Goal: Task Accomplishment & Management: Manage account settings

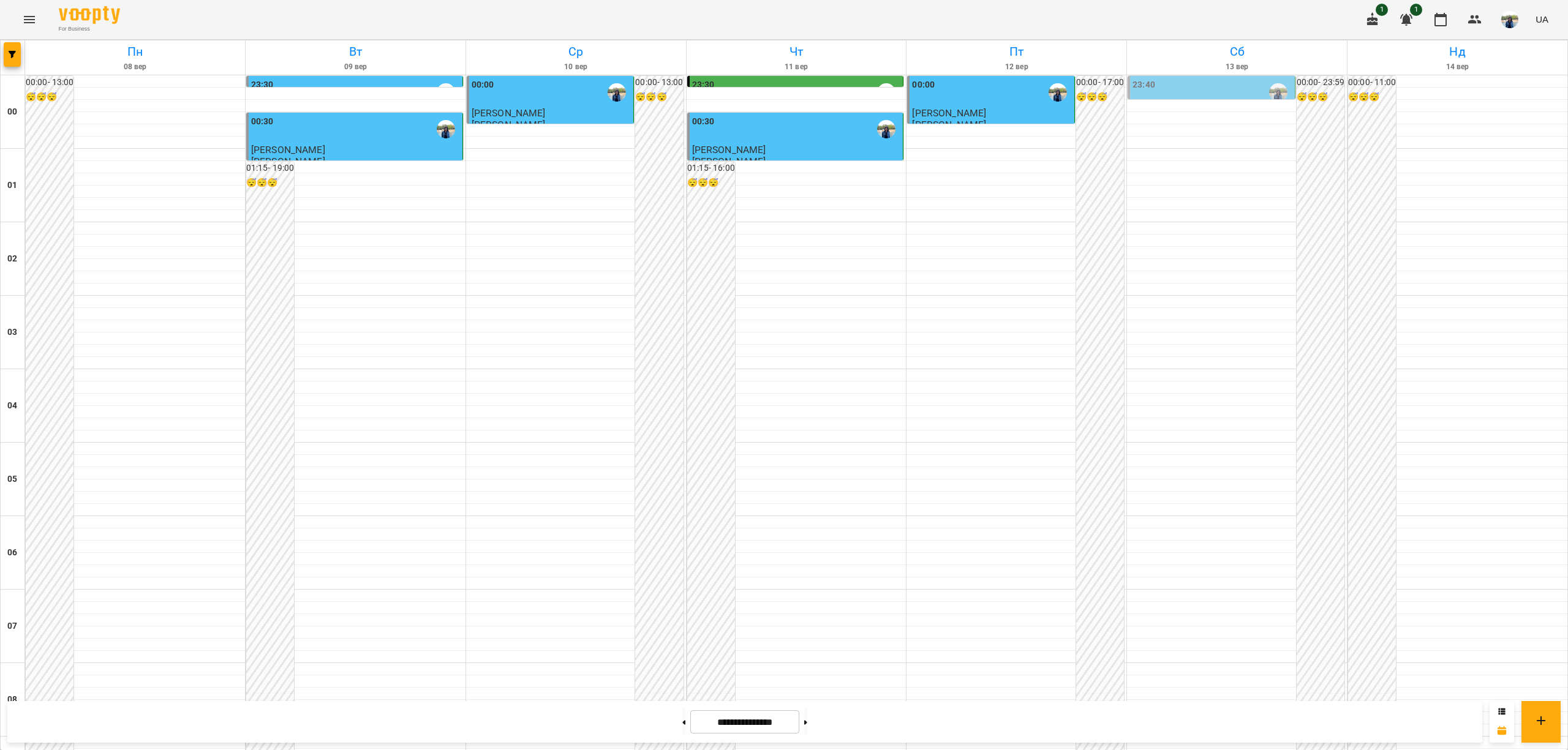
scroll to position [980, 0]
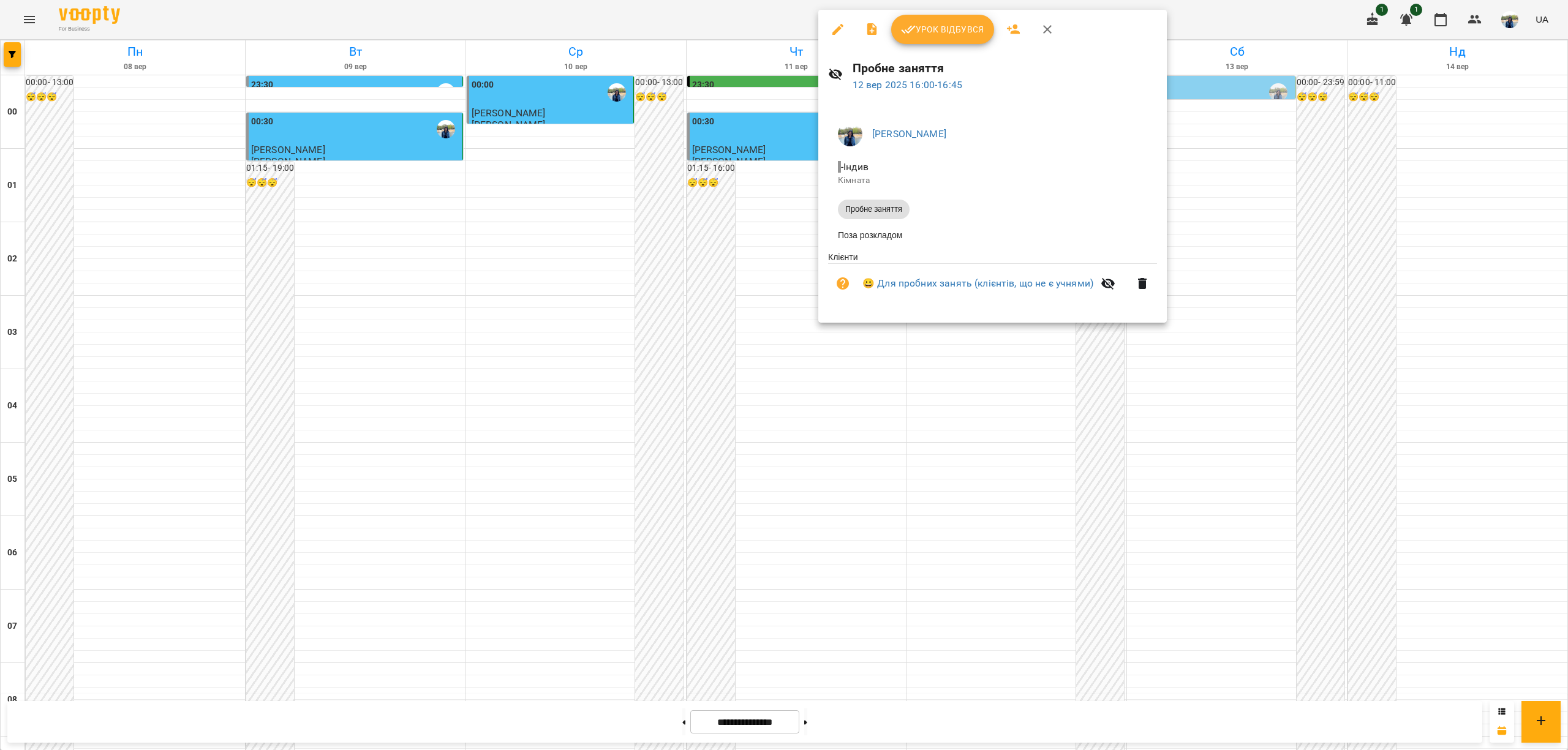
click at [950, 34] on span "Урок відбувся" at bounding box center [942, 29] width 83 height 14
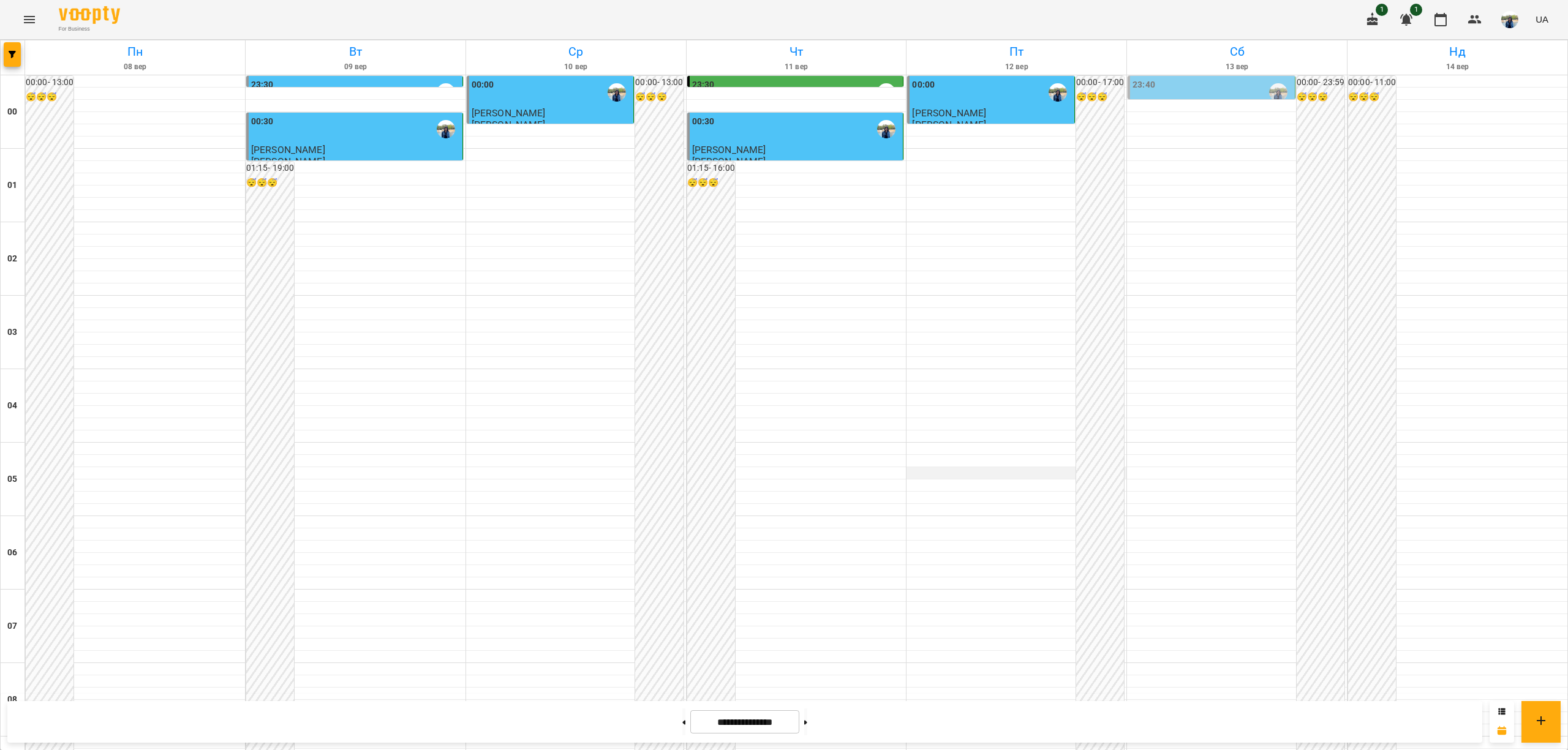
scroll to position [1142, 0]
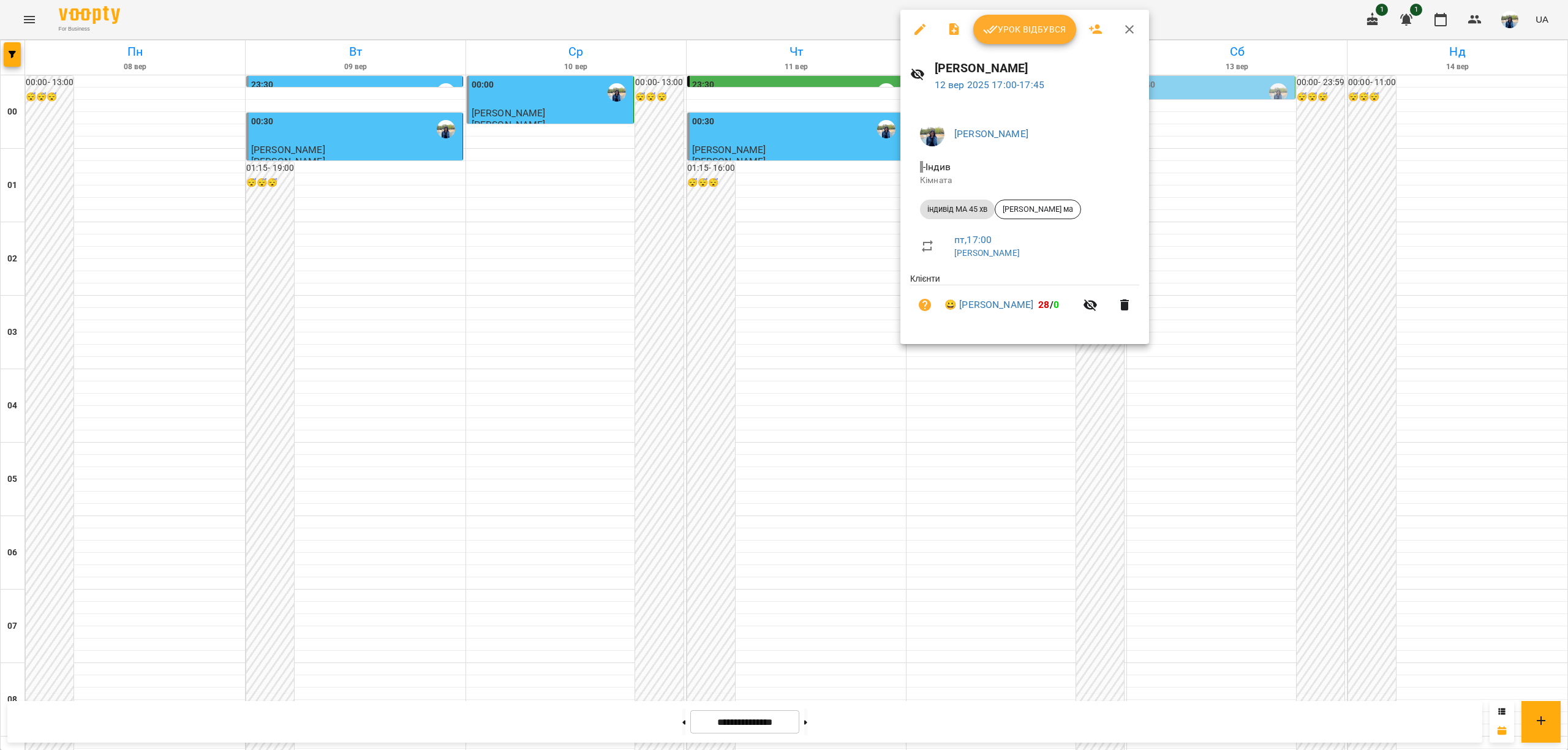
click at [1084, 167] on span "- Індив" at bounding box center [1024, 167] width 210 height 14
click at [1134, 30] on icon "button" at bounding box center [1129, 29] width 14 height 14
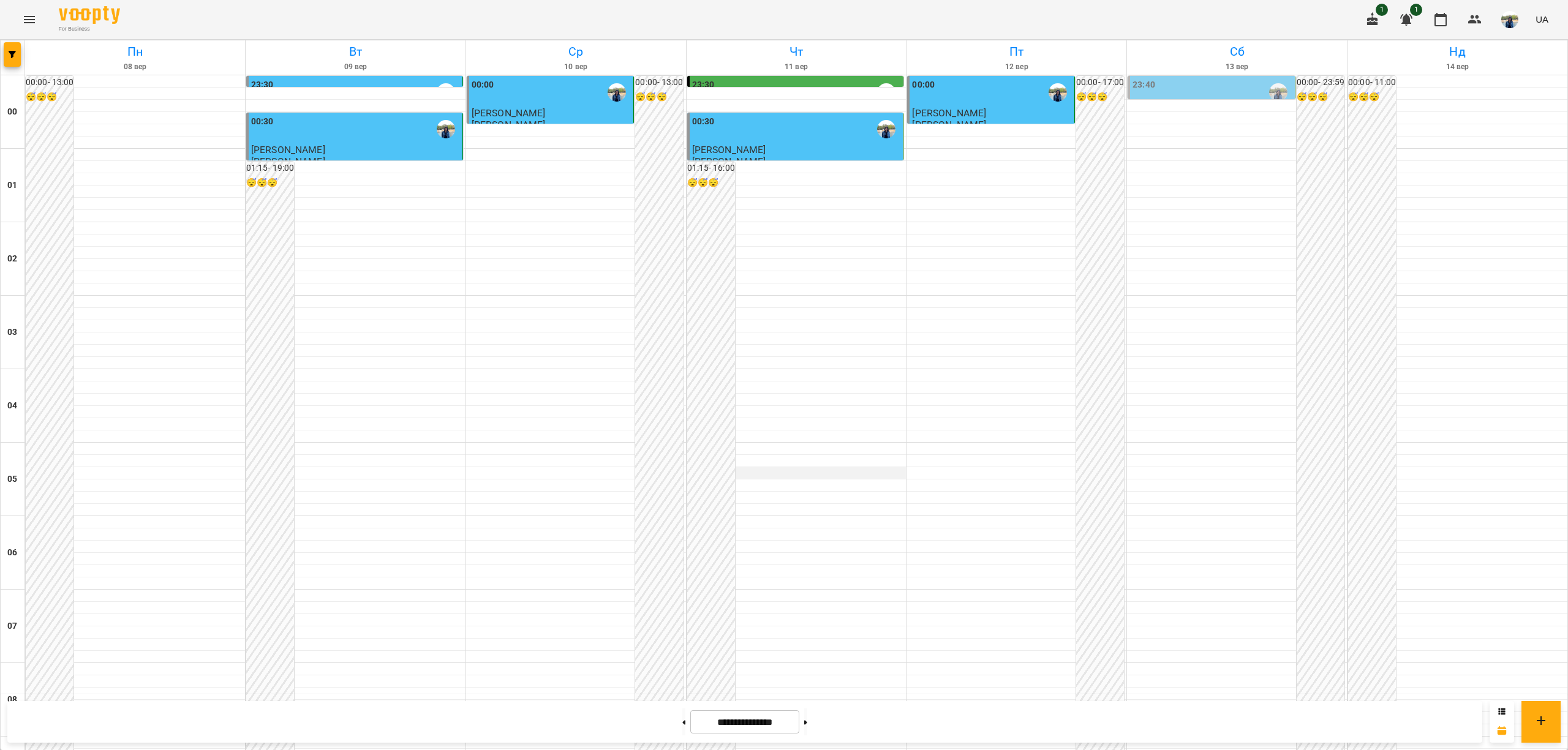
scroll to position [1142, 0]
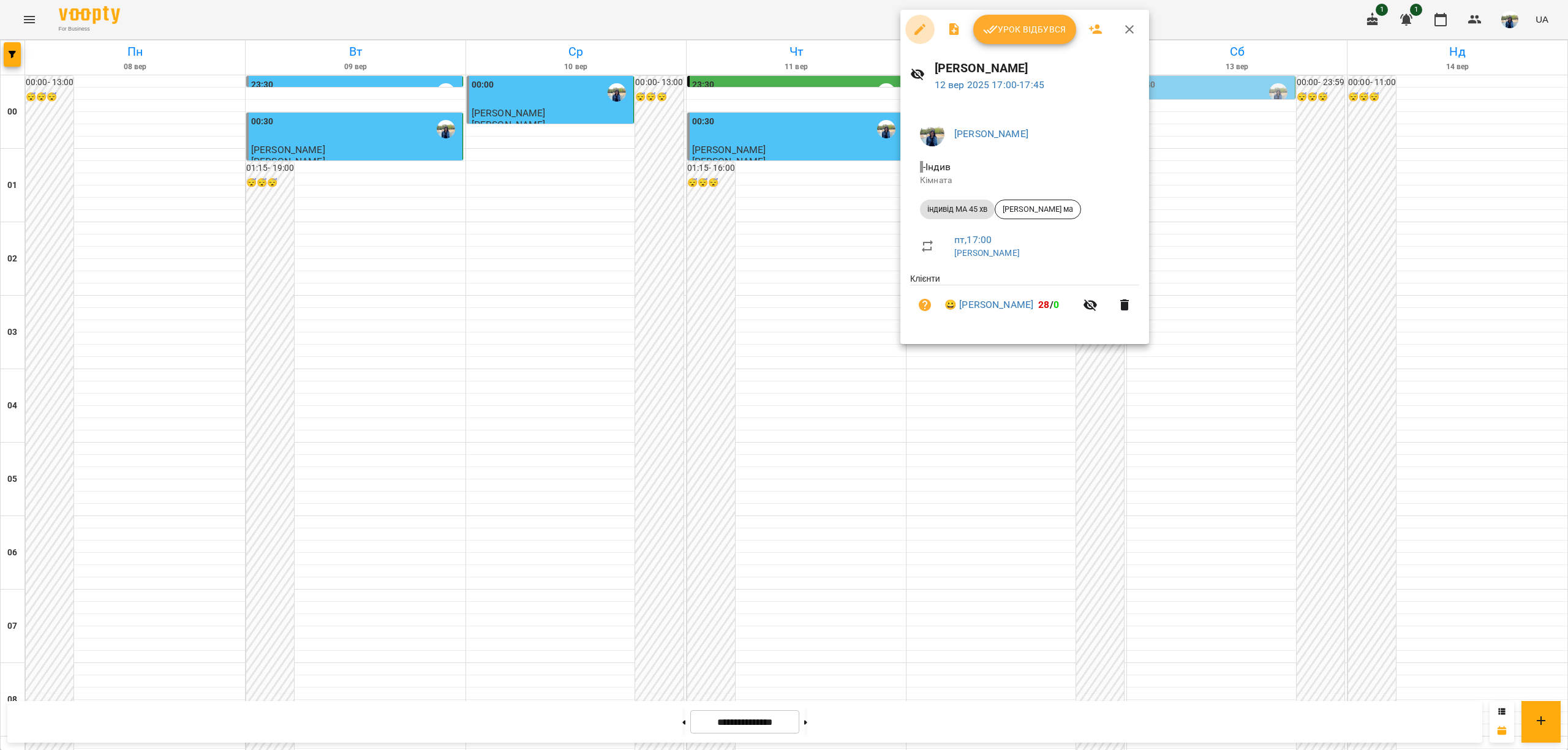
click at [917, 25] on icon "button" at bounding box center [920, 29] width 14 height 14
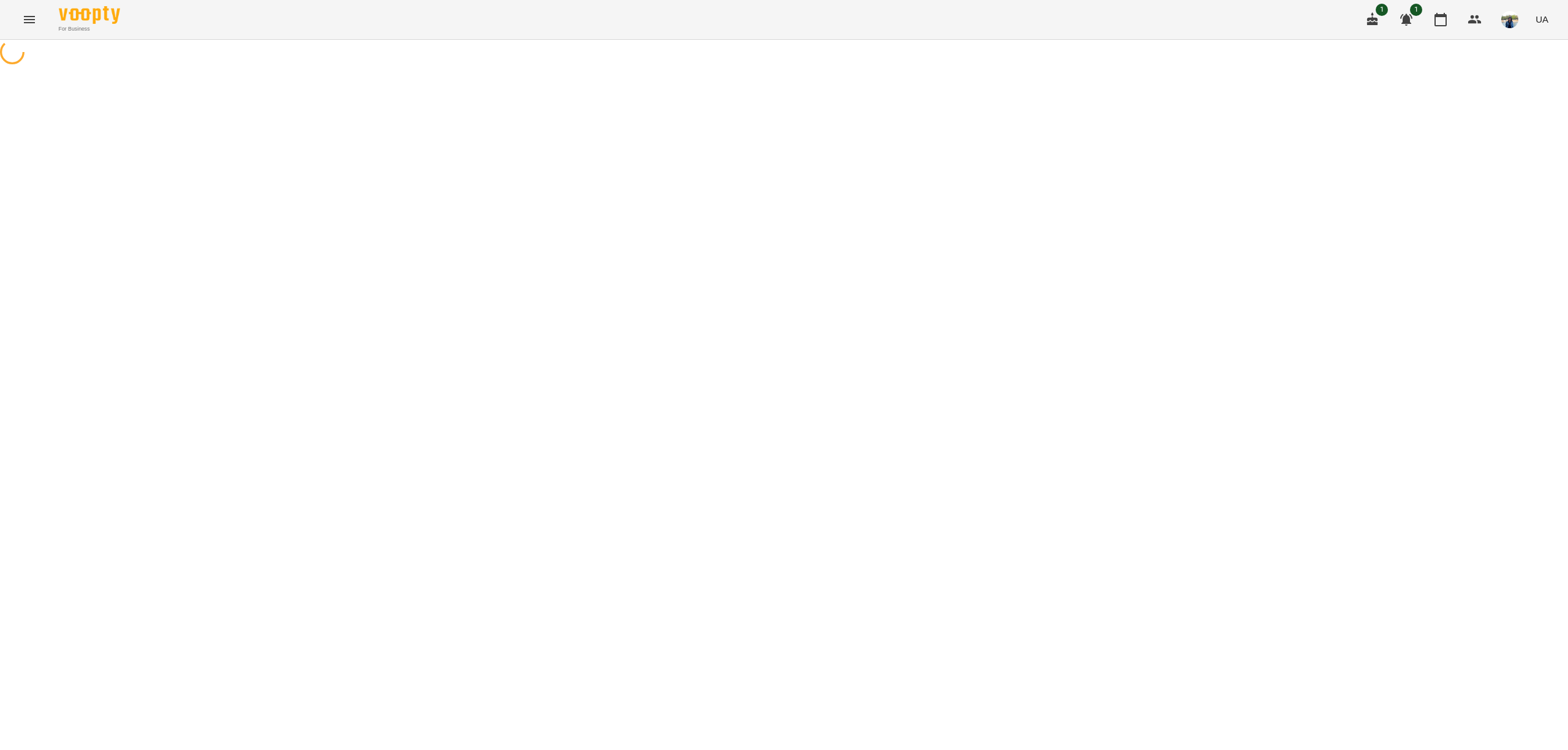
select select "**********"
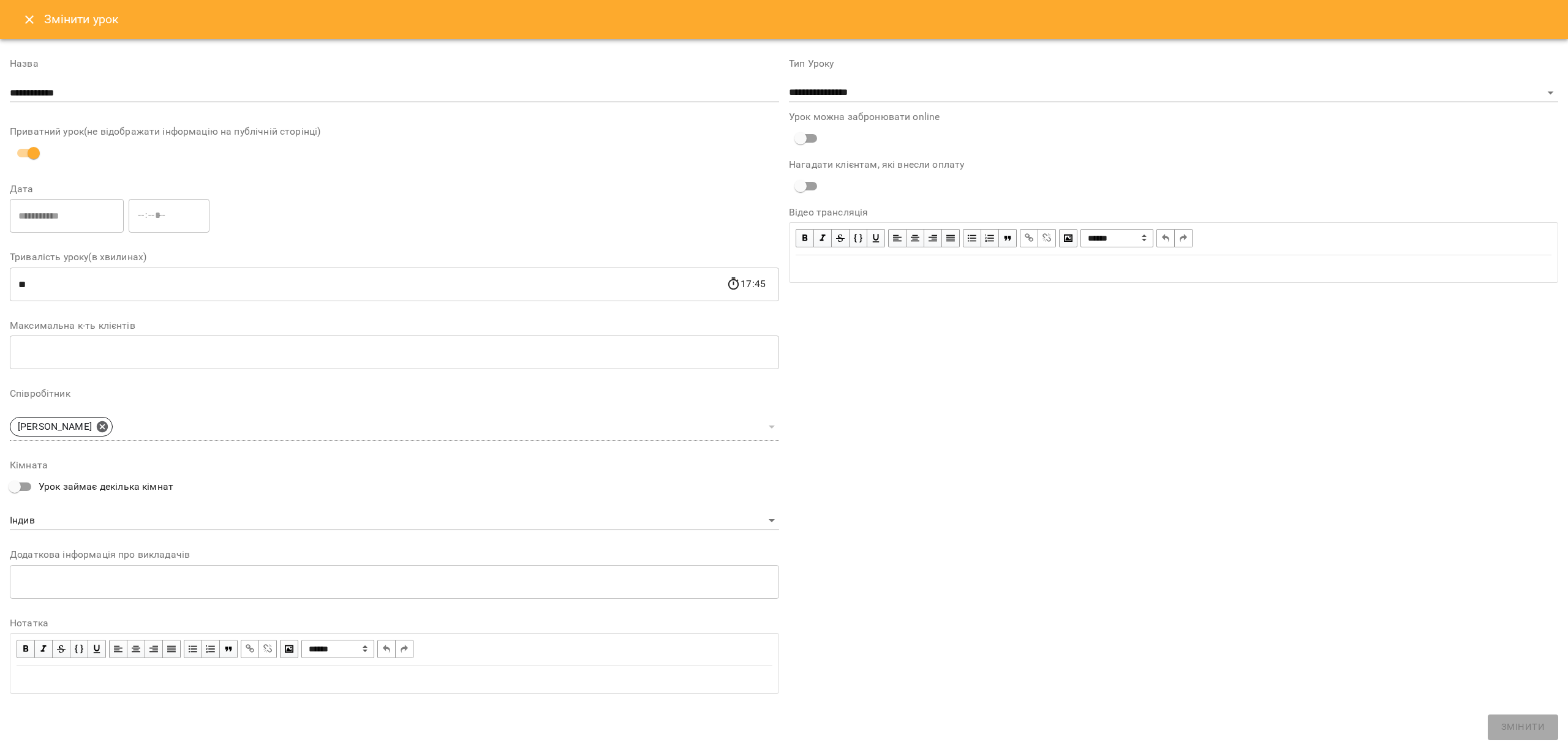
click at [29, 21] on icon "Close" at bounding box center [29, 20] width 9 height 9
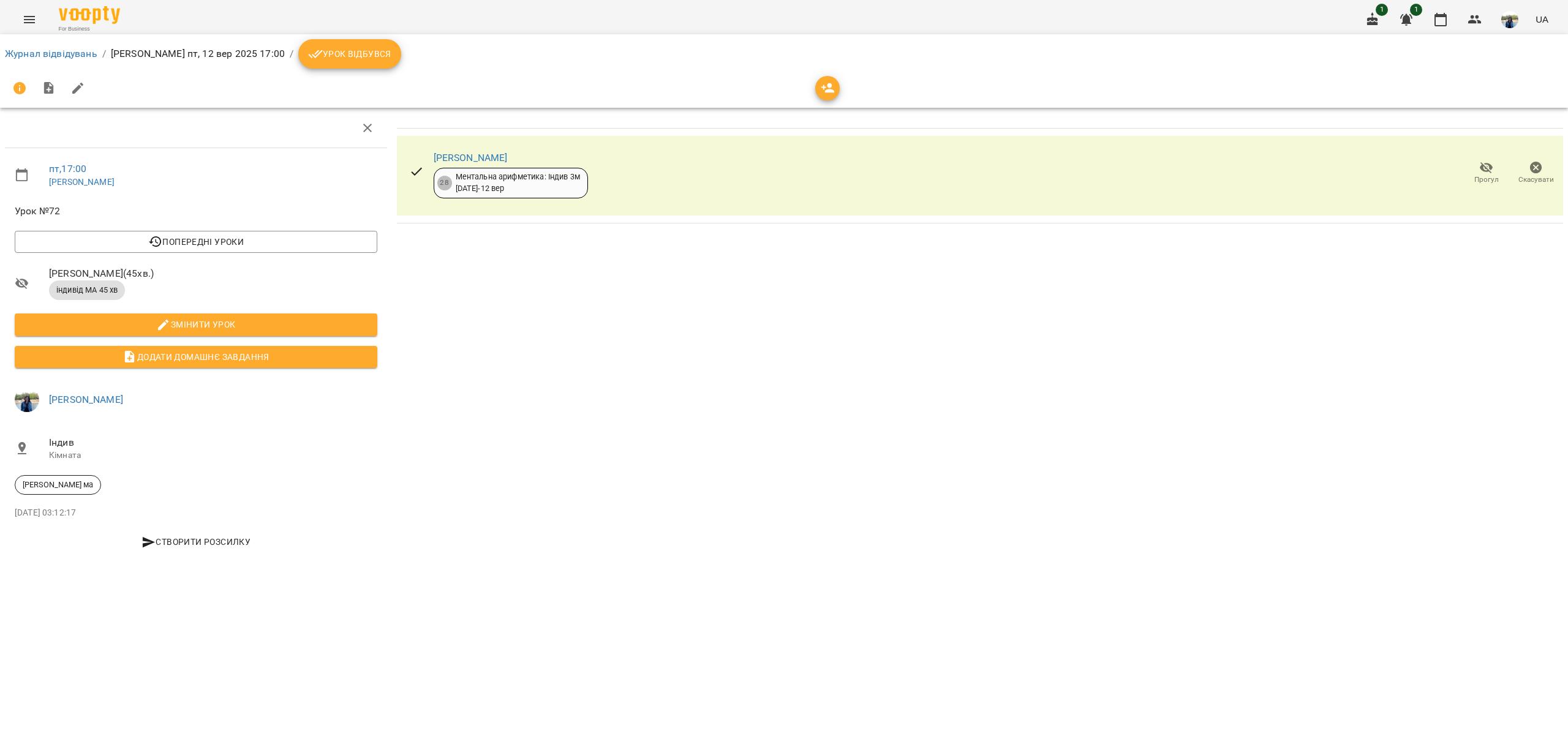
click at [1534, 169] on icon "button" at bounding box center [1536, 168] width 12 height 12
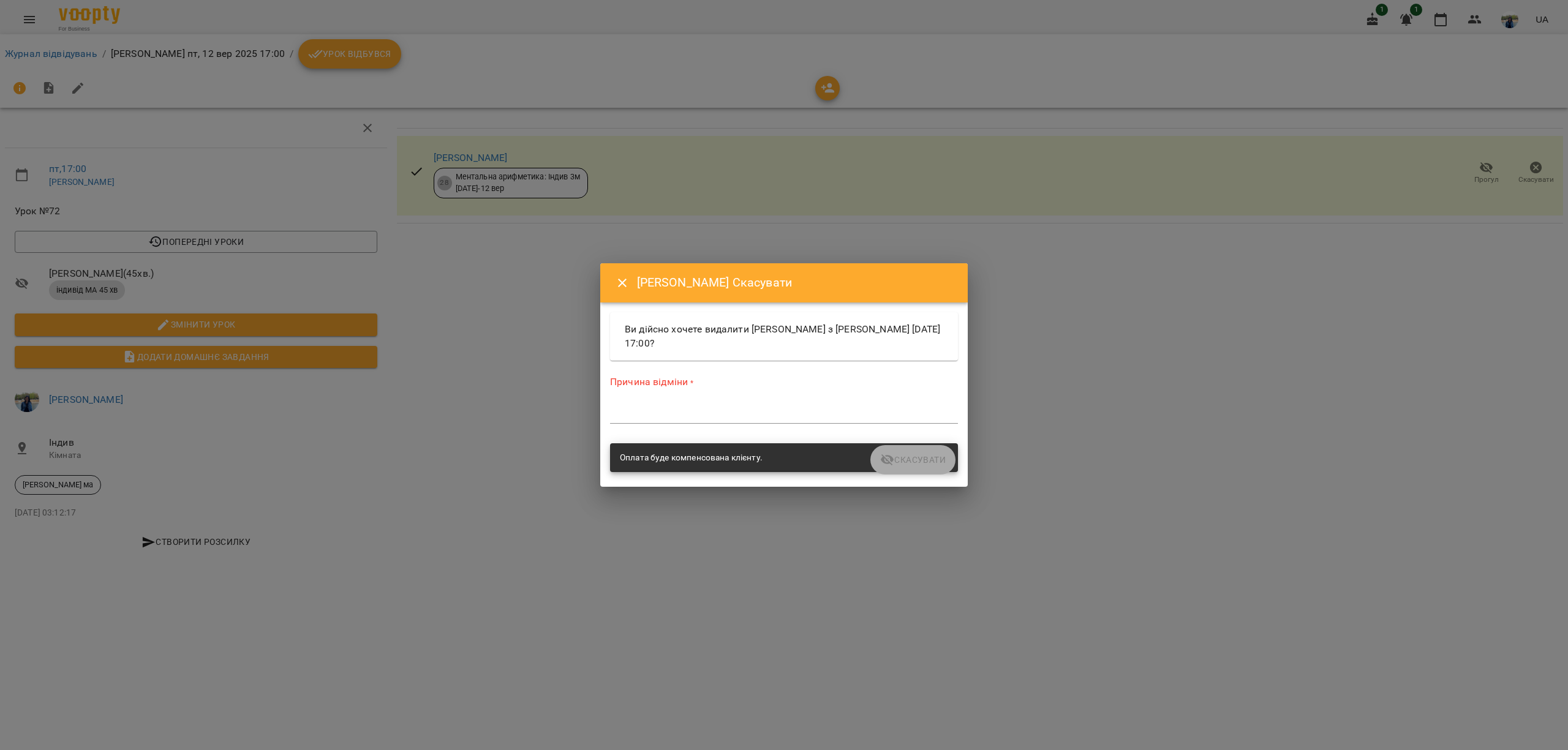
click at [716, 404] on div "*" at bounding box center [784, 414] width 348 height 20
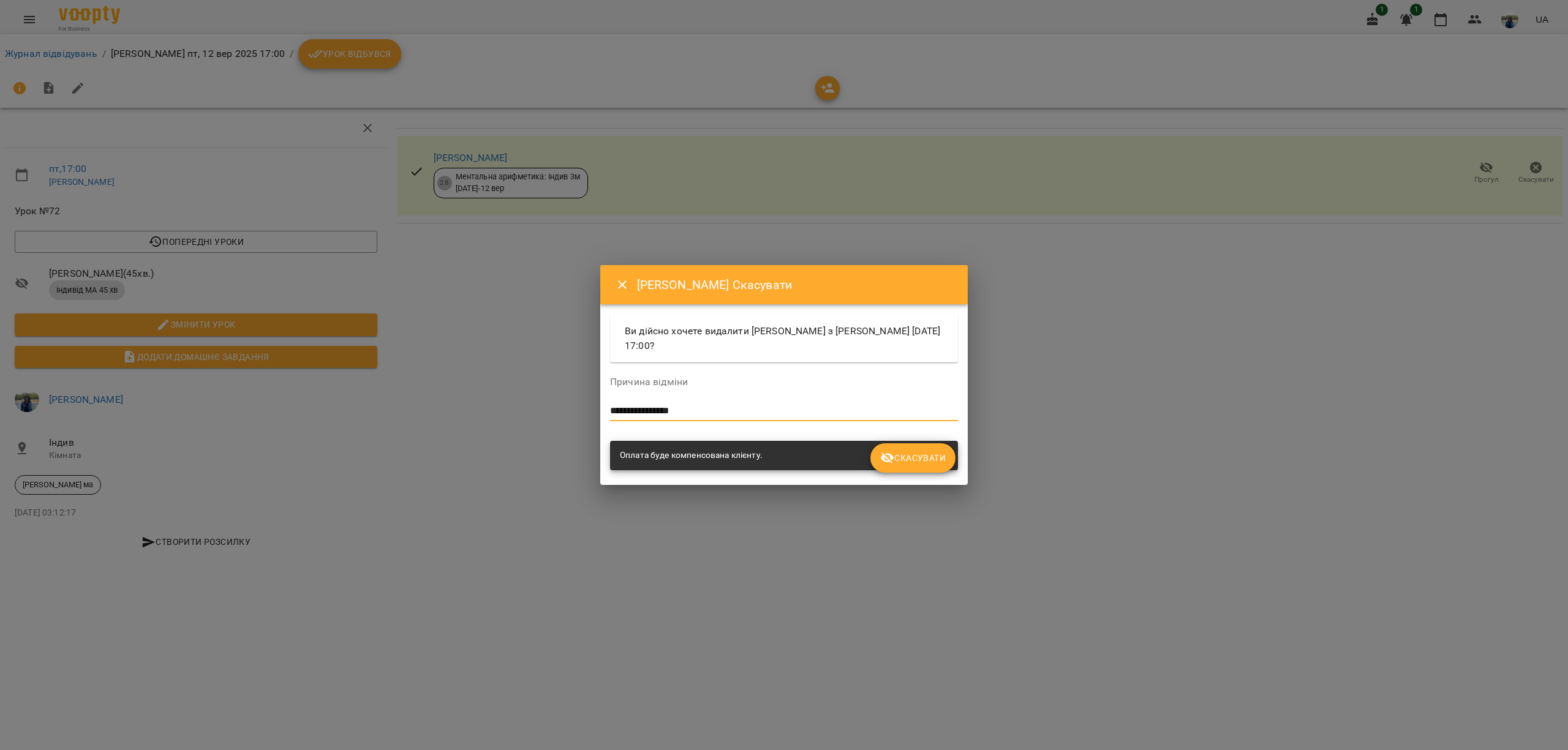
type textarea "**********"
click at [934, 461] on span "Скасувати" at bounding box center [912, 457] width 65 height 14
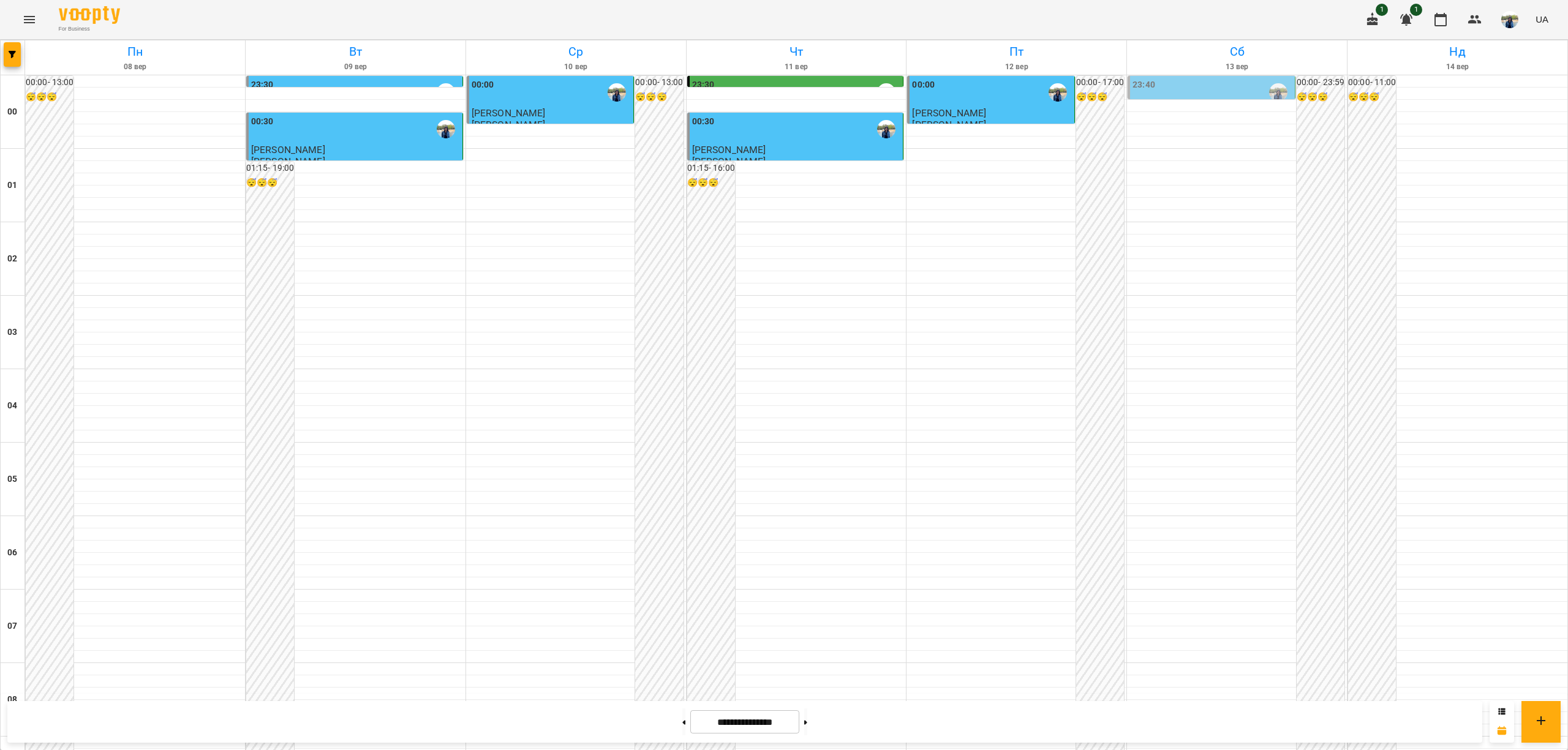
scroll to position [1143, 0]
click at [807, 721] on icon at bounding box center [805, 721] width 3 height 4
type input "**********"
